Goal: Task Accomplishment & Management: Complete application form

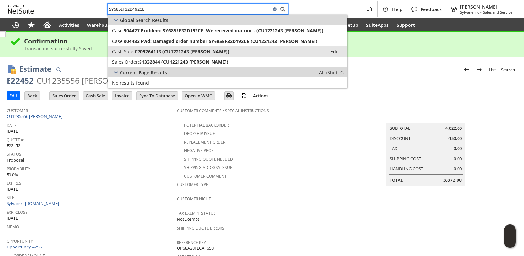
type input "SY685EF32D192CE"
click at [141, 52] on span "C709264113 (CU1221243 Thomas Jedynak)" at bounding box center [182, 51] width 95 height 6
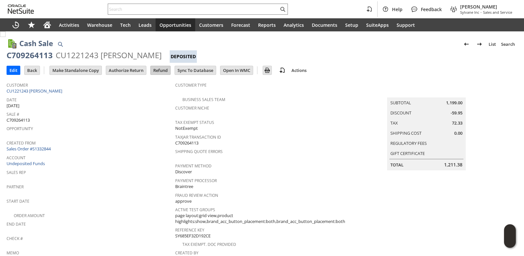
click at [158, 74] on input "Refund" at bounding box center [161, 70] width 20 height 9
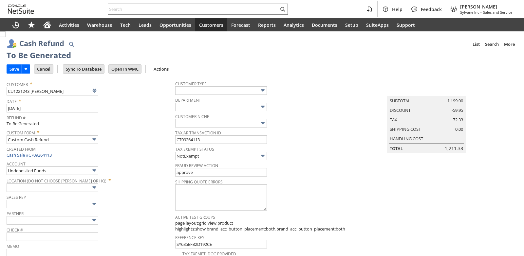
type input "Regions - Merchant 0414"
type input "Headquarters : Head... : Pending Testing"
type input "MOBILE5"
type input "-5.0%"
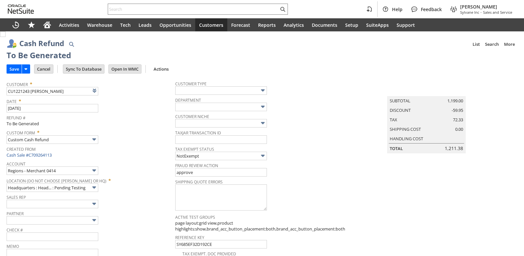
scroll to position [373, 0]
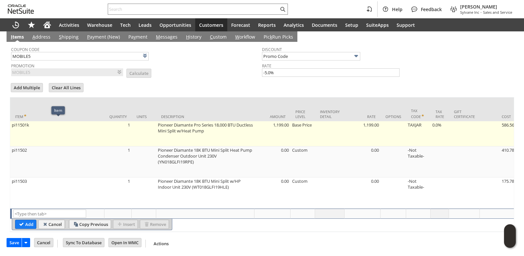
click at [40, 133] on td "pi11501k" at bounding box center [57, 133] width 94 height 25
type input "pi11501k"
type input "OK"
type input "Make Copy"
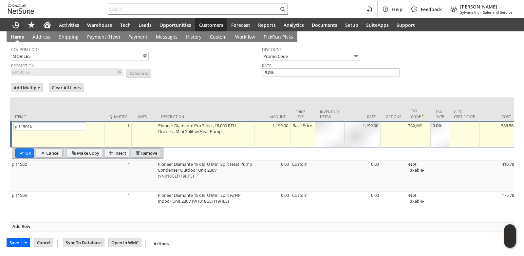
click at [144, 150] on input "Remove" at bounding box center [145, 153] width 28 height 9
type input "pi11502"
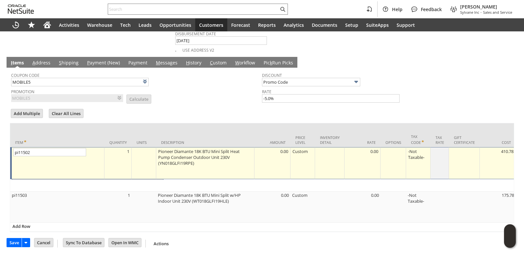
scroll to position [348, 0]
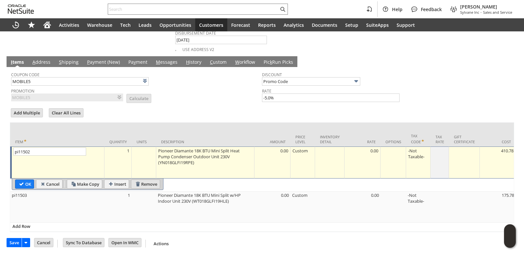
click at [153, 180] on input "Remove" at bounding box center [145, 184] width 28 height 9
type input "pi11503"
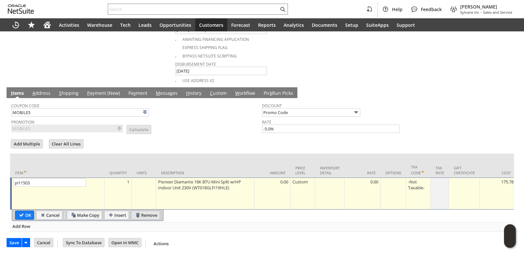
click at [151, 211] on input "Remove" at bounding box center [145, 215] width 28 height 9
type input "Add"
type input "Copy Previous"
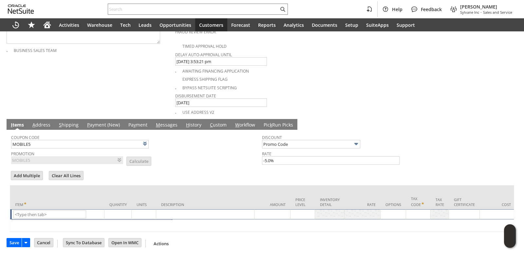
scroll to position [286, 0]
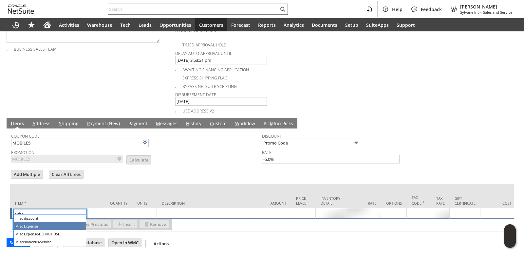
type input "Misc Expense"
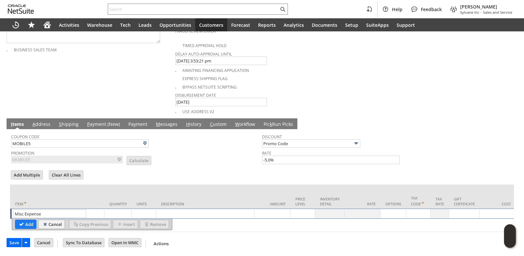
type textarea "Misc Expense"
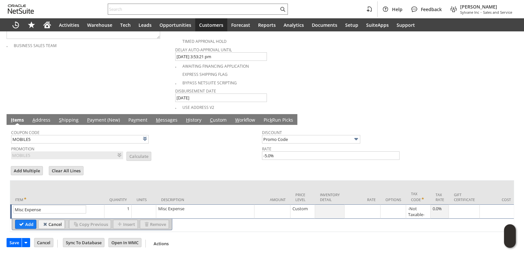
type input "Misc Expense"
click at [126, 186] on td "Quantity" at bounding box center [117, 193] width 27 height 24
click at [181, 205] on td "Misc Expense" at bounding box center [205, 212] width 98 height 14
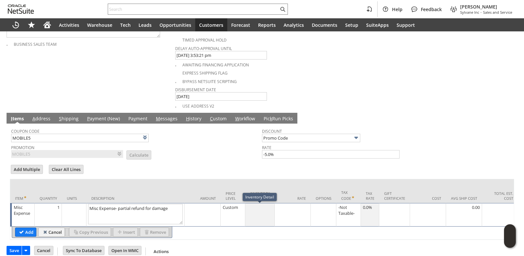
type textarea "Misc Expense- partial refund for damage"
click at [188, 214] on td at bounding box center [203, 215] width 36 height 24
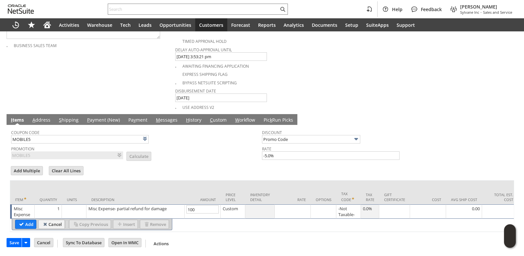
type input "100.00"
click at [181, 183] on td "Description" at bounding box center [135, 193] width 98 height 24
click at [24, 227] on input "Add" at bounding box center [25, 224] width 21 height 9
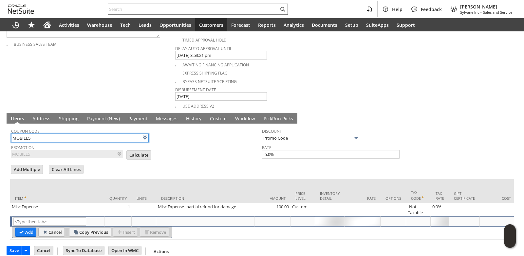
drag, startPoint x: 43, startPoint y: 141, endPoint x: 0, endPoint y: 140, distance: 43.2
click at [0, 140] on div "Cash Refund List Search More Add To Shortcuts To Be Generated Go Save Save Save…" at bounding box center [262, 4] width 524 height 519
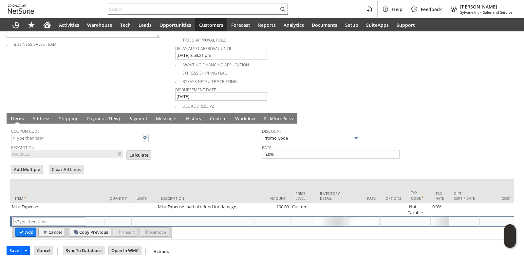
click at [244, 156] on td "Promotion MOBILE5 List Calculate" at bounding box center [136, 151] width 251 height 16
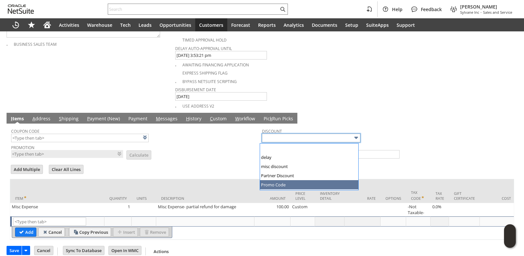
click at [199, 152] on td "Promotion List Calculate" at bounding box center [136, 151] width 251 height 16
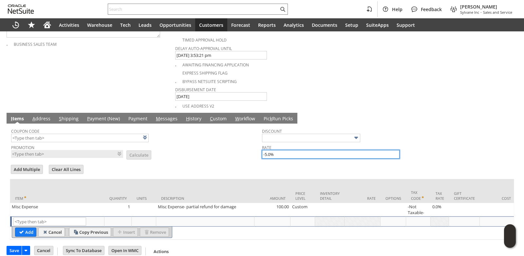
drag, startPoint x: 278, startPoint y: 156, endPoint x: 218, endPoint y: 158, distance: 59.9
click at [218, 158] on tr "Coupon Code Promotion List Calculate Discount Rate -5.0%" at bounding box center [262, 142] width 502 height 34
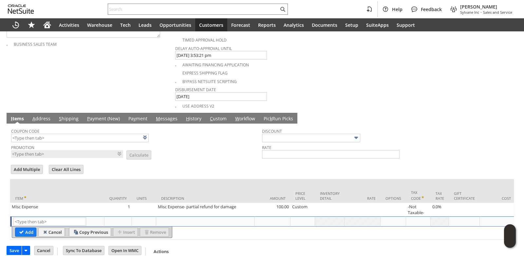
click at [185, 163] on div at bounding box center [262, 162] width 504 height 3
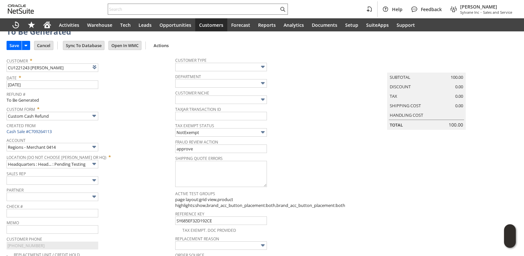
scroll to position [33, 0]
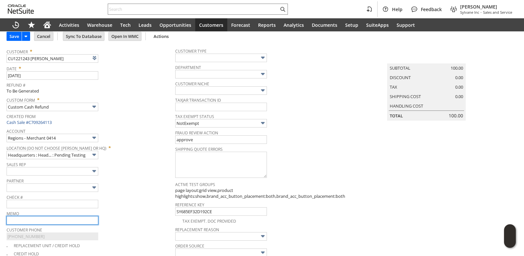
click at [44, 223] on input "text" at bounding box center [53, 220] width 92 height 9
type input "partial refund for damage, not returning"
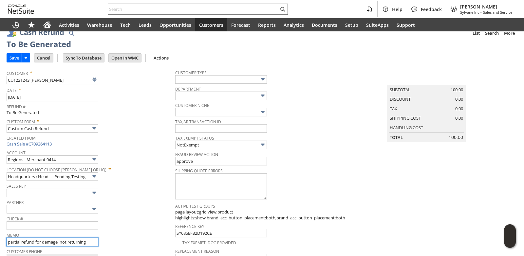
scroll to position [0, 0]
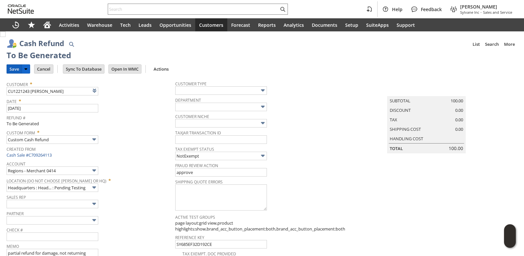
click at [10, 68] on input "Save" at bounding box center [14, 69] width 15 height 9
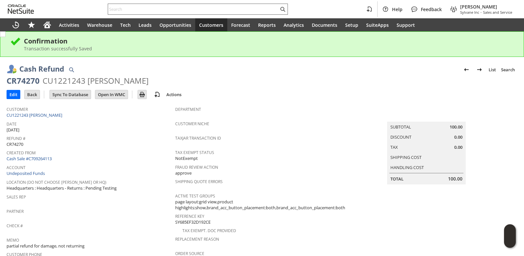
click at [120, 10] on input "text" at bounding box center [193, 9] width 171 height 8
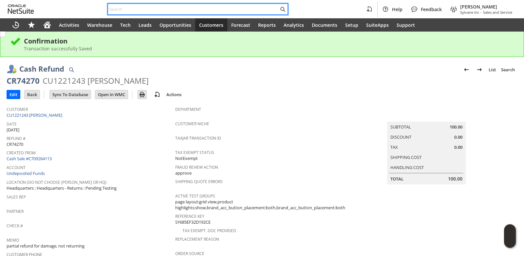
paste input "ajsmechanical@ymail.com"
type input "ajsmechanical@ymail.com"
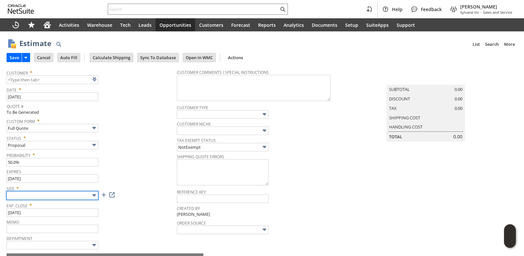
click at [41, 194] on input "text" at bounding box center [53, 196] width 92 height 9
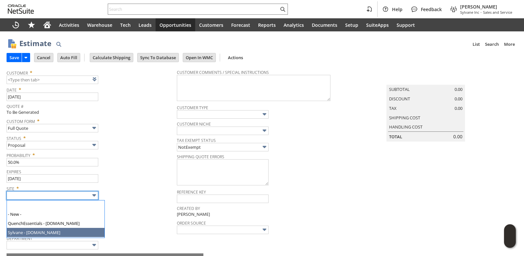
type input "Sylvane - [DOMAIN_NAME]"
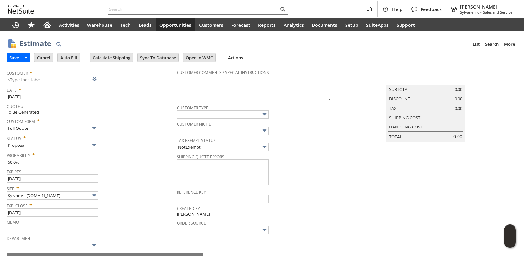
click at [128, 164] on div "Probability * 50.0%" at bounding box center [90, 158] width 167 height 16
click at [102, 82] on link at bounding box center [102, 79] width 7 height 7
type input "CU1236045 AJS Mechanical Services, LLC"
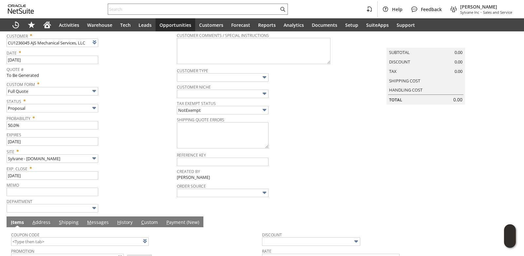
scroll to position [141, 0]
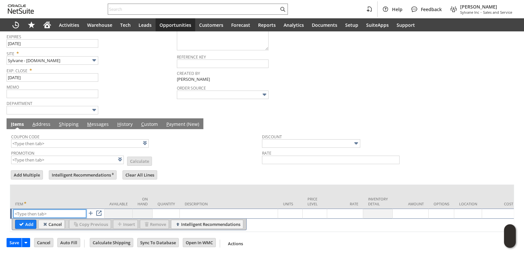
click at [42, 210] on input "text" at bounding box center [49, 214] width 73 height 8
paste input "ap11790k"
type input "ap11790k"
click at [169, 187] on td "Quantity" at bounding box center [166, 197] width 27 height 24
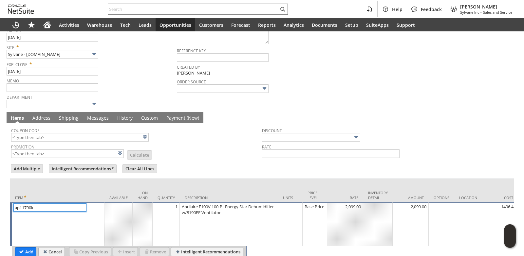
scroll to position [175, 0]
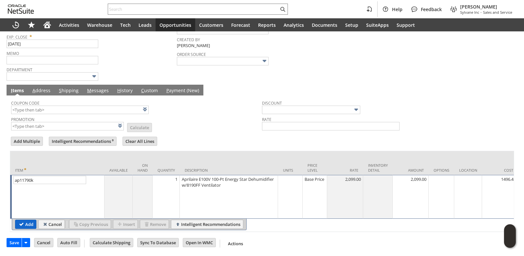
click at [30, 220] on input "Add" at bounding box center [25, 224] width 21 height 9
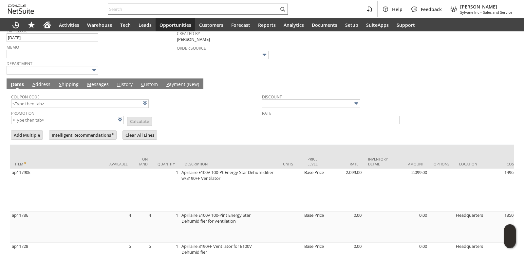
scroll to position [240, 0]
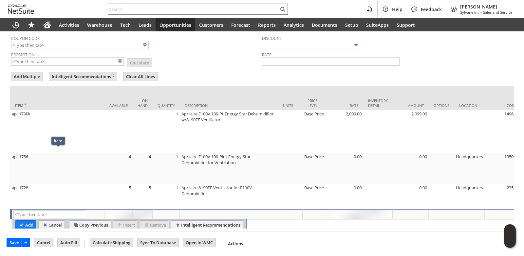
type input "Intelligent Recommendations¹⁰"
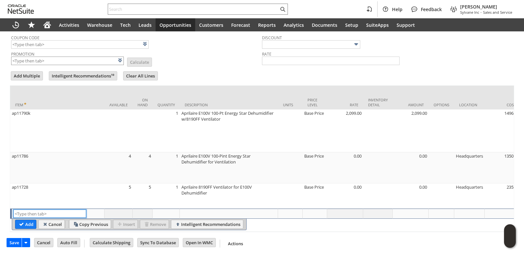
scroll to position [207, 0]
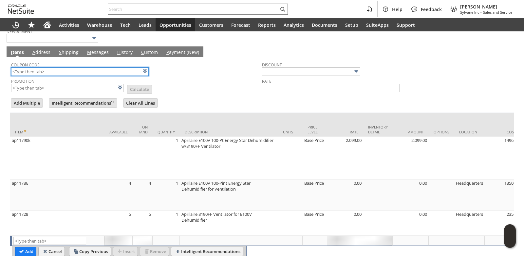
click at [36, 76] on input "text" at bounding box center [80, 71] width 138 height 9
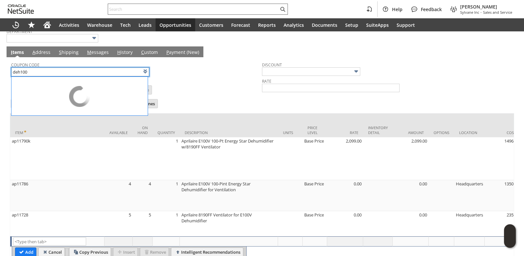
type input "DEH100"
type input "$100 Off Select Dehumidifiers with promo code DEH100"
type input "Promo Code"
type input "-100.00"
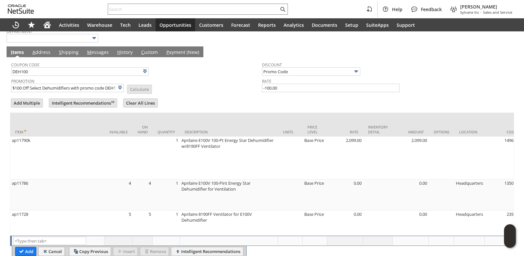
click at [187, 99] on form "Add Multiple Intelligent Recommendations¹⁰ Clear All Lines Line Items All Item …" at bounding box center [262, 179] width 504 height 162
click at [99, 54] on link "M essages" at bounding box center [97, 52] width 25 height 7
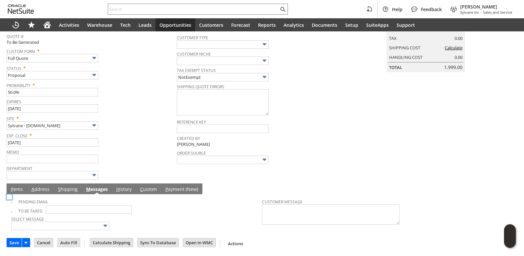
scroll to position [71, 0]
click at [12, 200] on img at bounding box center [10, 197] width 6 height 6
checkbox input "true"
click at [147, 120] on span "Site *" at bounding box center [90, 118] width 167 height 8
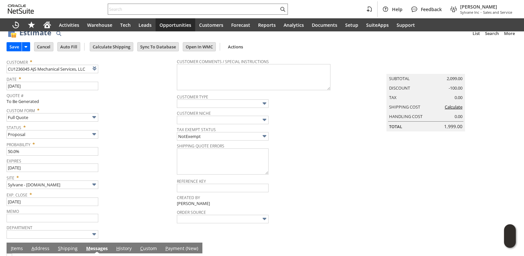
scroll to position [0, 0]
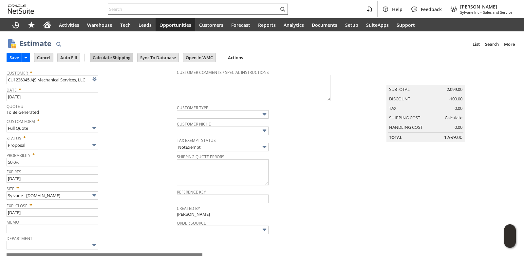
click at [112, 55] on input "Calculate Shipping" at bounding box center [111, 57] width 43 height 9
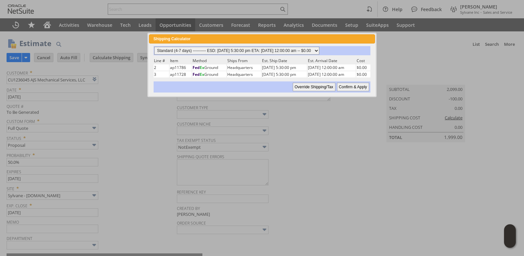
click at [319, 52] on select "Standard (4-7 days) ---------- ESD: 08/20/2025 5:30:00 pm ETA: 08/22/2025 12:00…" at bounding box center [236, 51] width 165 height 8
select select "3 Day ------------------------ ESD: 08/20/2025 5:30:00 pm ETA: 08/22/2025 12:00…"
click at [154, 47] on select "Standard (4-7 days) ---------- ESD: 08/20/2025 5:30:00 pm ETA: 08/22/2025 12:00…" at bounding box center [236, 51] width 165 height 8
click at [351, 89] on input "Confirm & Apply" at bounding box center [353, 87] width 32 height 9
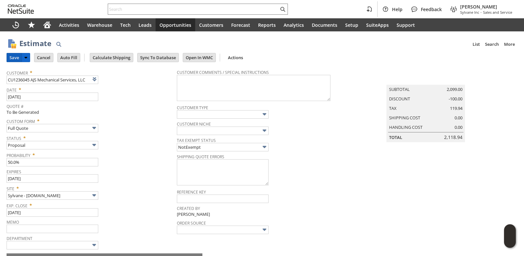
click at [17, 59] on input "Save" at bounding box center [14, 57] width 15 height 9
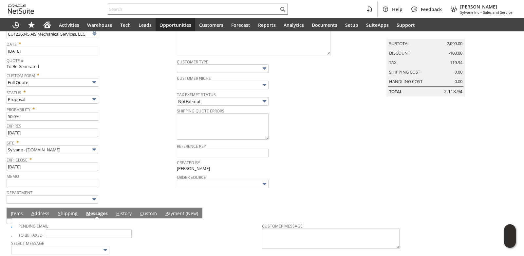
scroll to position [71, 0]
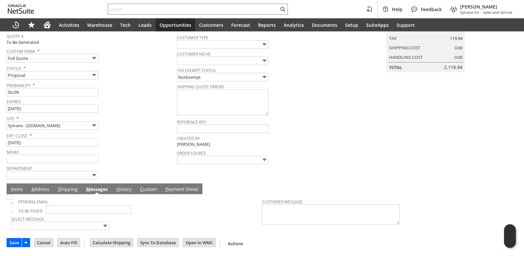
click at [21, 187] on link "I tems" at bounding box center [16, 189] width 15 height 7
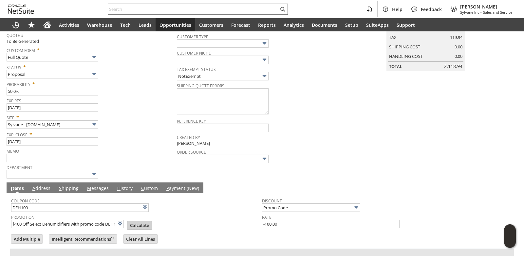
click at [127, 227] on input "Calculate" at bounding box center [139, 225] width 24 height 9
type input "Promo Code"
type input "-100.00"
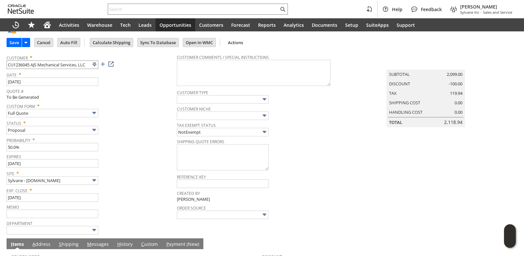
scroll to position [0, 0]
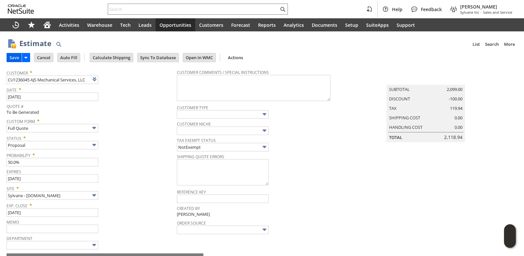
click at [13, 57] on input "Save" at bounding box center [14, 57] width 15 height 9
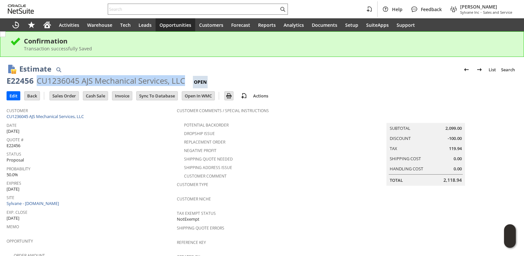
drag, startPoint x: 37, startPoint y: 81, endPoint x: 184, endPoint y: 82, distance: 146.4
click at [184, 82] on div "CU1236045 AJS Mechanical Services, LLC" at bounding box center [111, 81] width 148 height 10
copy div "CU1236045 AJS Mechanical Services, LLC"
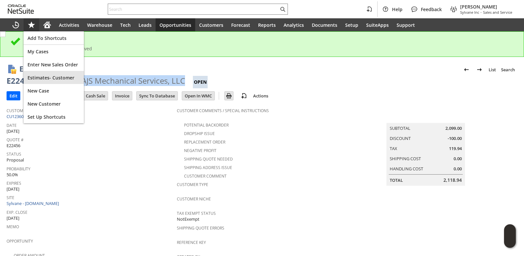
click at [48, 79] on span "Estimates- Customer" at bounding box center [54, 78] width 52 height 6
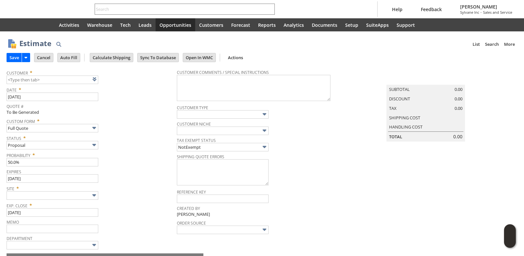
type input "[DATE]"
type input "Intelligent Recommendations ⁰"
click at [91, 198] on img at bounding box center [94, 196] width 8 height 8
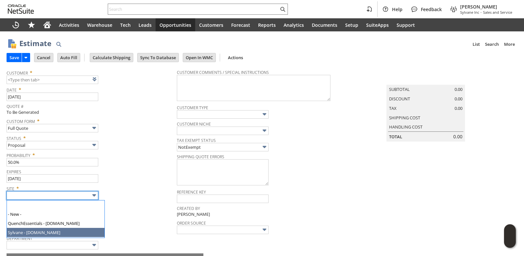
type input "Sylvane - [DOMAIN_NAME]"
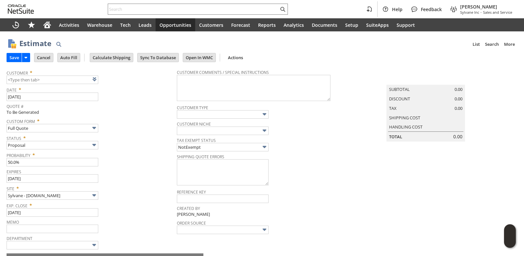
click at [142, 163] on div "Probability * 50.0%" at bounding box center [90, 158] width 167 height 16
click at [105, 79] on link at bounding box center [102, 79] width 7 height 7
type input "CU1236058 Tech Service Solutions LLC"
drag, startPoint x: 8, startPoint y: 81, endPoint x: 83, endPoint y: 80, distance: 75.0
click at [83, 80] on input "CU1236058 Tech Service Solutions LLC" at bounding box center [53, 80] width 92 height 9
